Goal: Complete application form

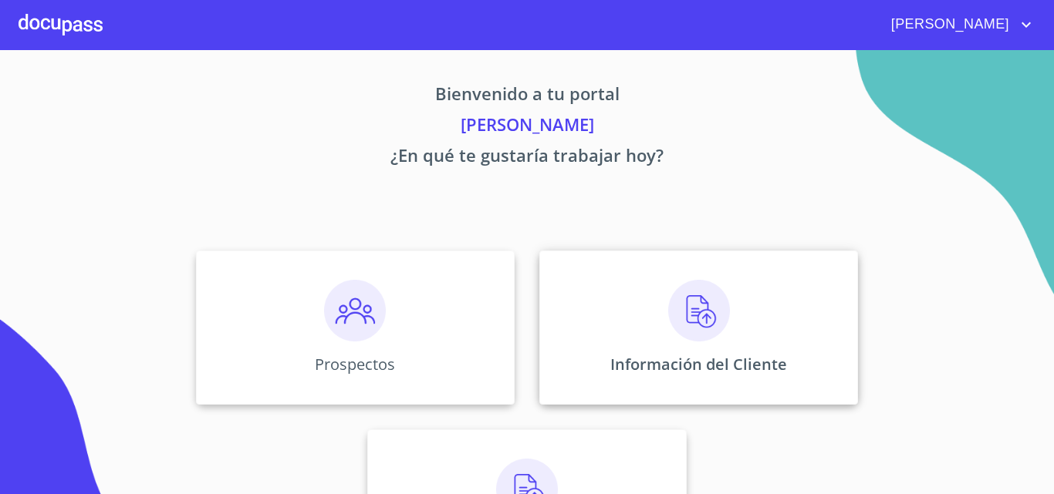
click at [720, 326] on img at bounding box center [699, 311] width 62 height 62
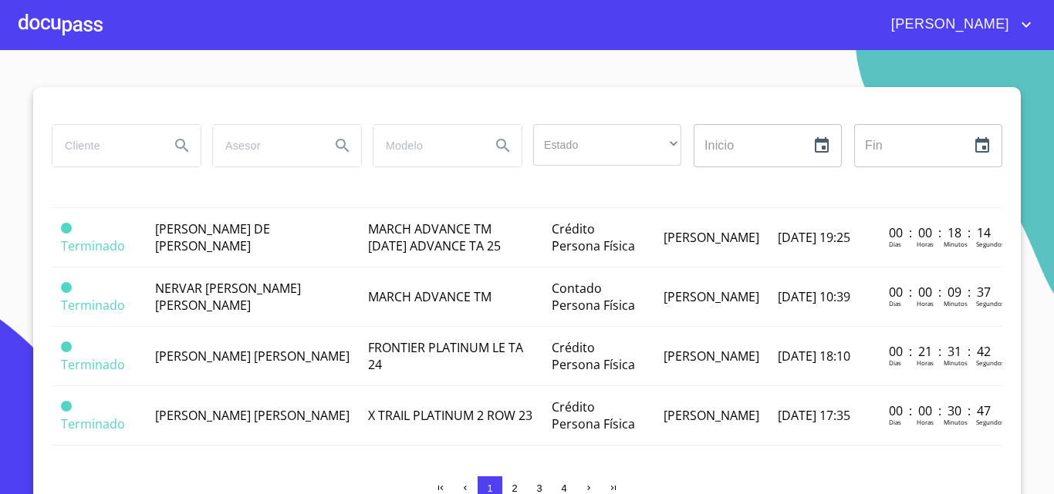
scroll to position [1291, 0]
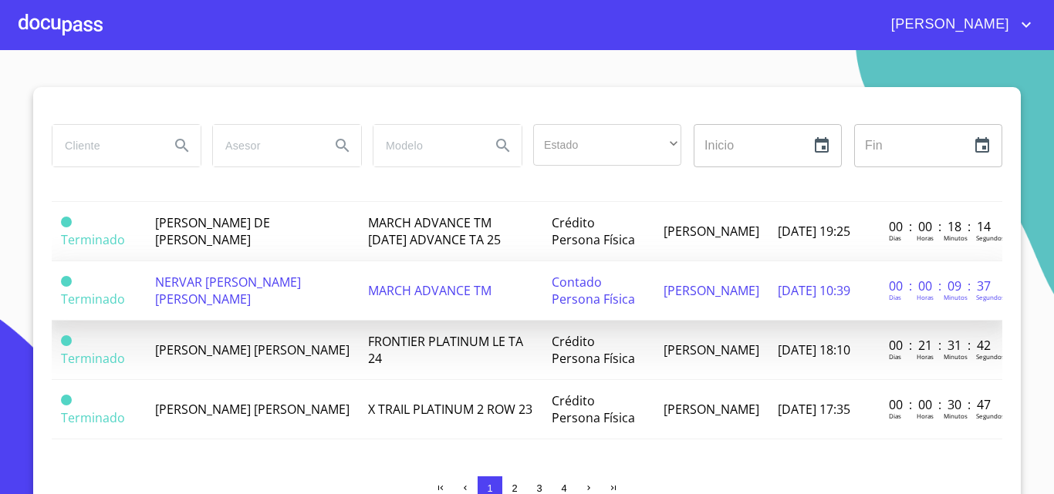
click at [217, 287] on td "NERVAR [PERSON_NAME] [PERSON_NAME]" at bounding box center [253, 291] width 214 height 59
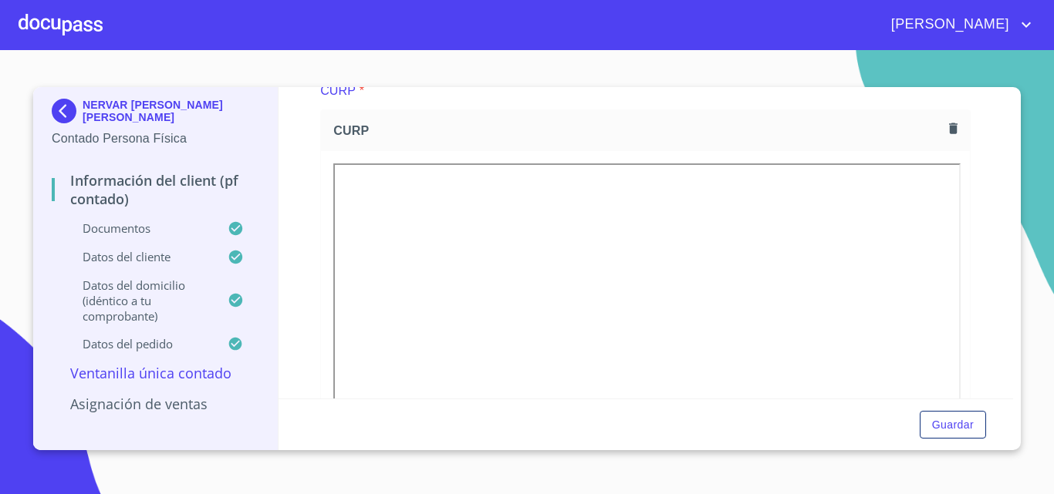
scroll to position [1466, 0]
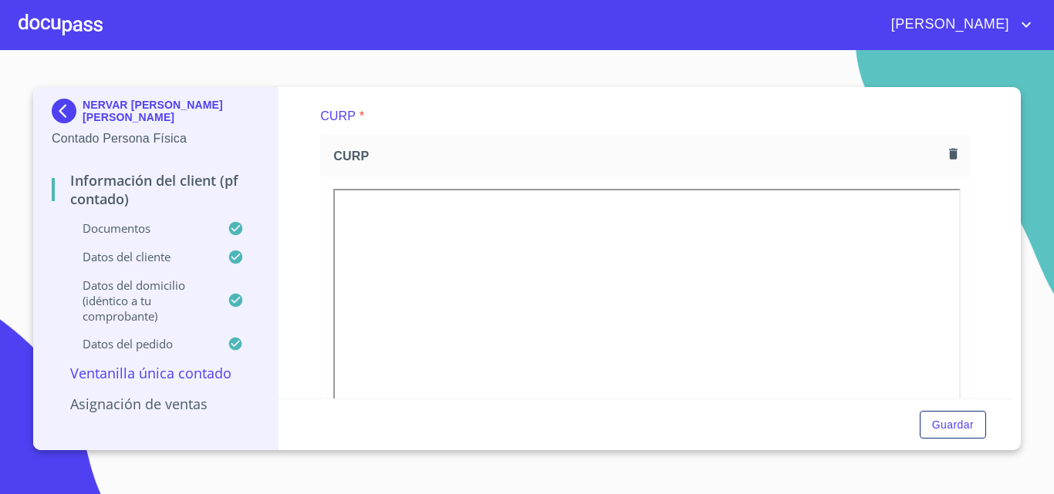
click at [948, 161] on icon "button" at bounding box center [953, 154] width 15 height 15
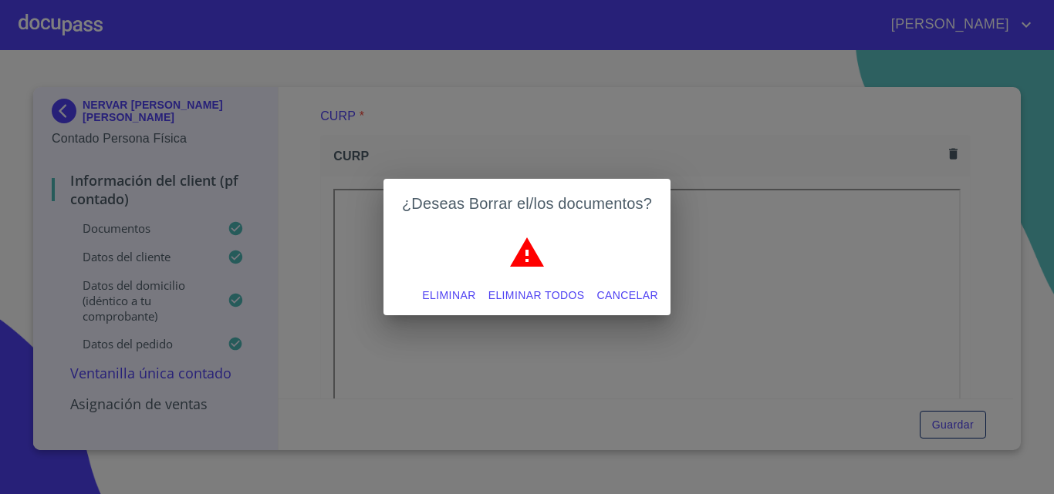
click at [442, 296] on span "Eliminar" at bounding box center [448, 295] width 53 height 19
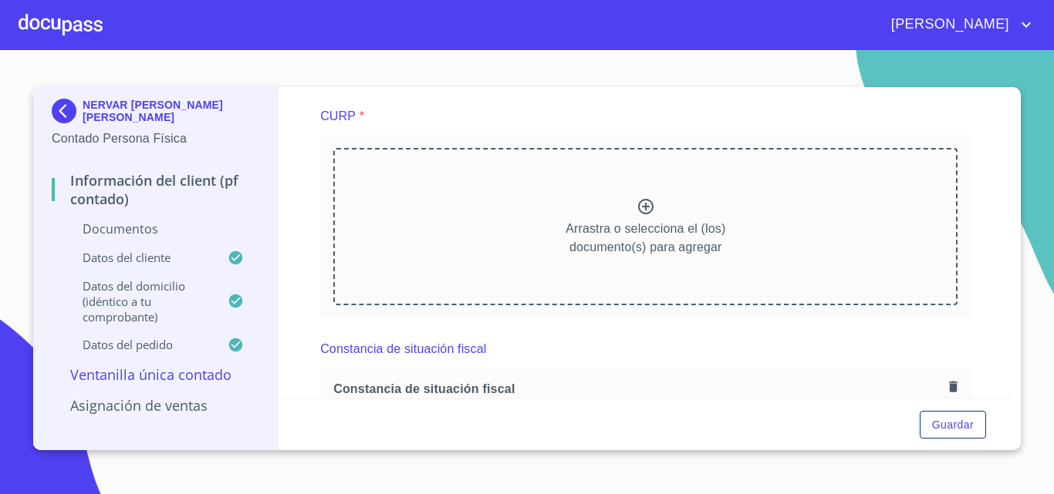
click at [638, 216] on icon at bounding box center [645, 206] width 19 height 19
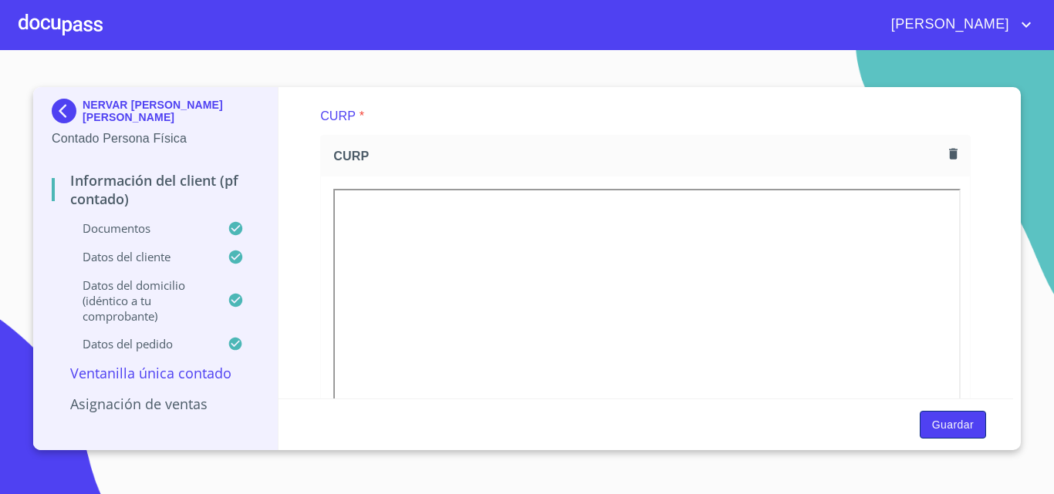
click at [940, 425] on span "Guardar" at bounding box center [953, 425] width 42 height 19
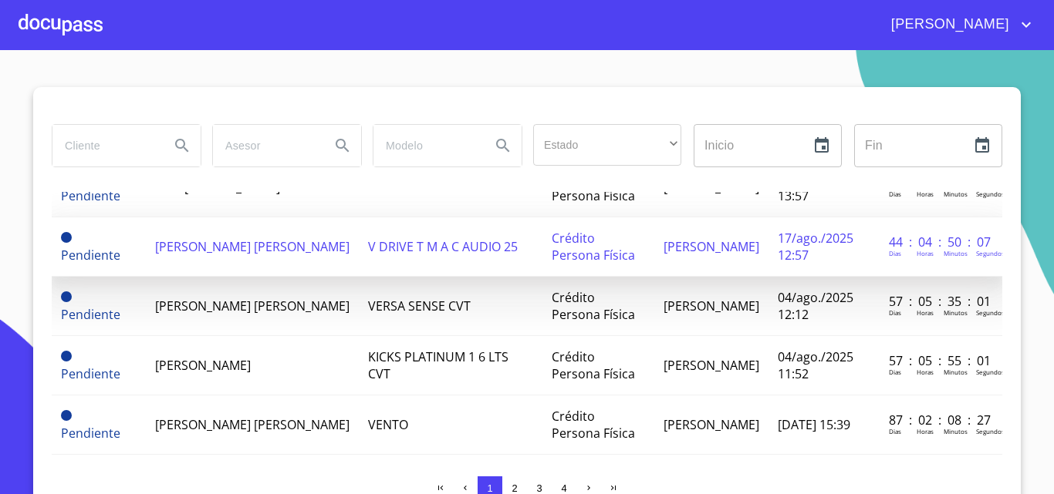
scroll to position [154, 0]
